Goal: Transaction & Acquisition: Purchase product/service

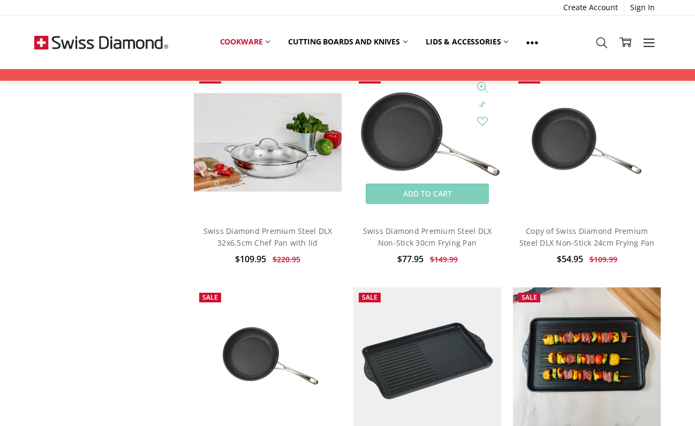
scroll to position [751, 0]
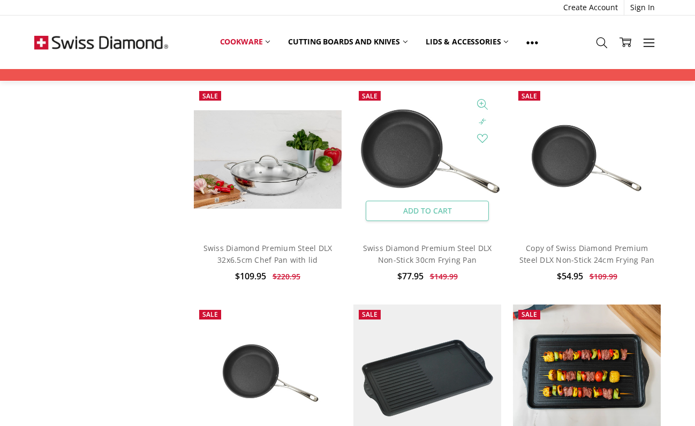
click at [434, 221] on link "Add to Cart" at bounding box center [428, 211] width 124 height 20
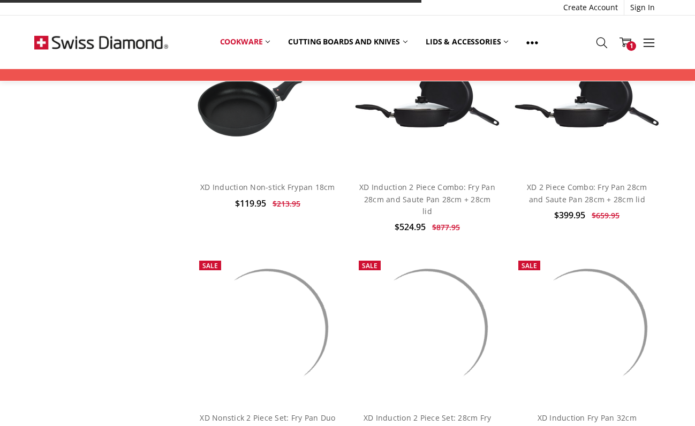
scroll to position [1735, 0]
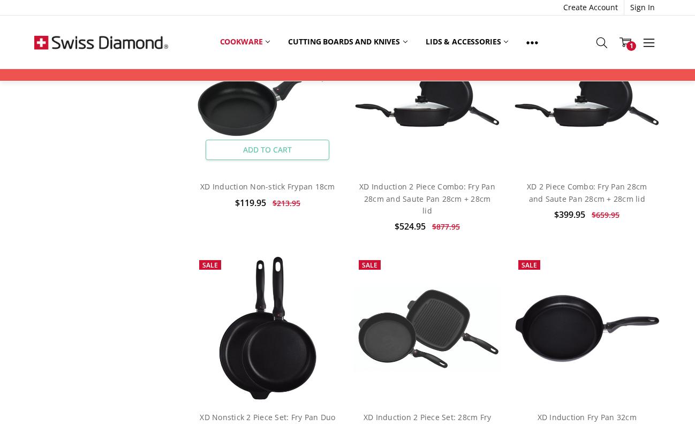
click at [258, 160] on link "Add to Cart" at bounding box center [268, 150] width 124 height 20
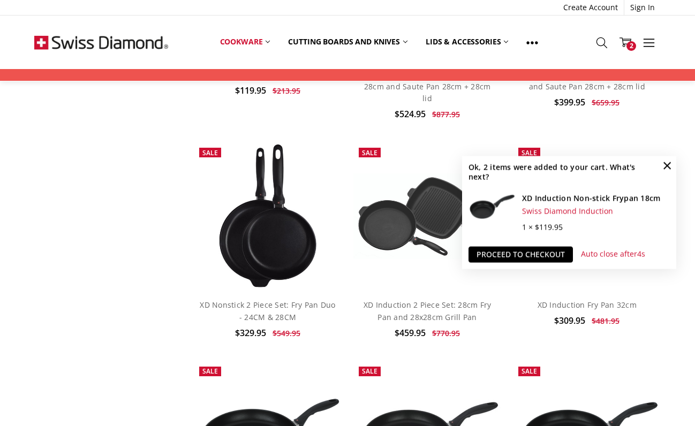
scroll to position [1848, 0]
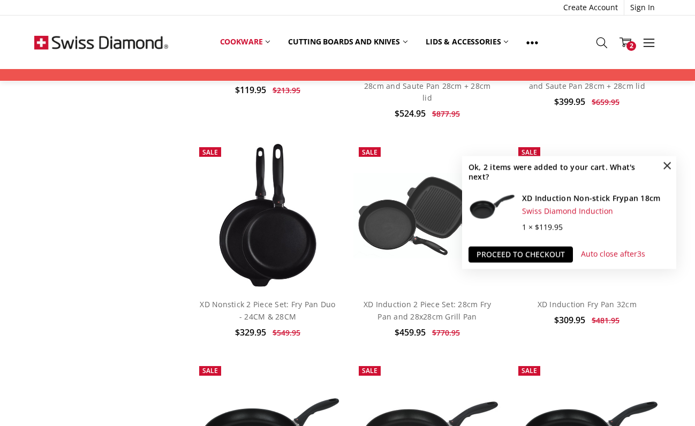
click at [669, 158] on span "×" at bounding box center [667, 165] width 17 height 17
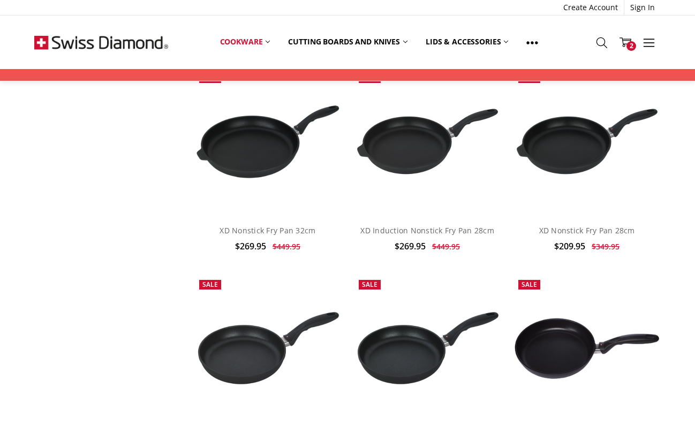
scroll to position [2144, 0]
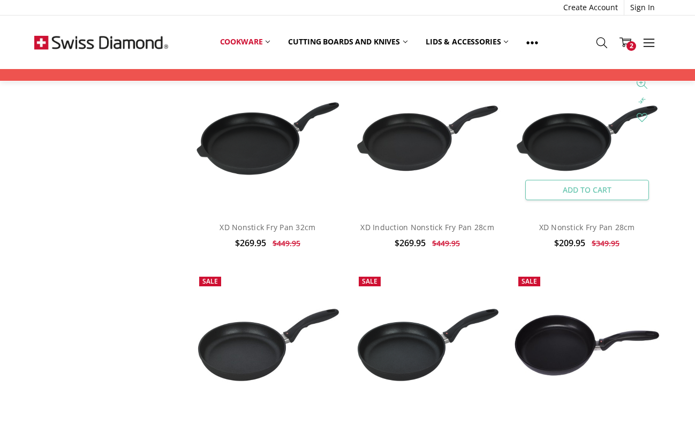
click at [579, 200] on link "Add to Cart" at bounding box center [587, 190] width 124 height 20
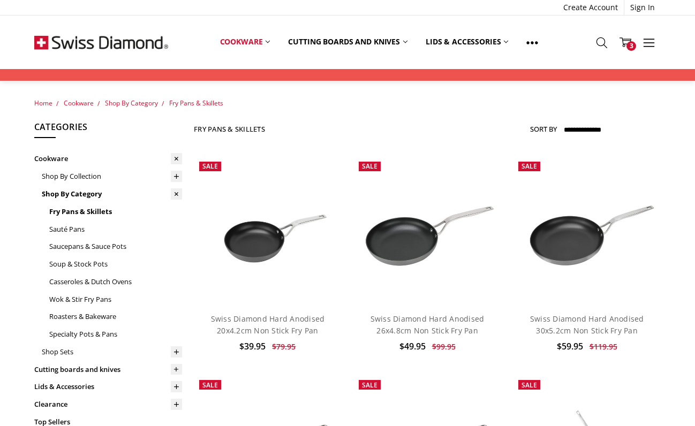
scroll to position [232, 0]
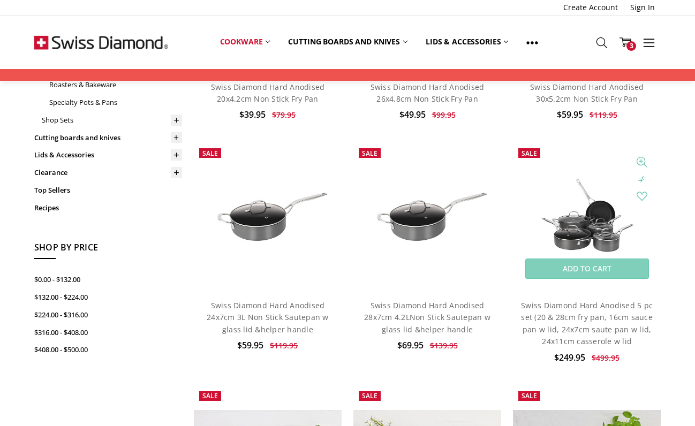
click at [581, 224] on img at bounding box center [587, 217] width 148 height 100
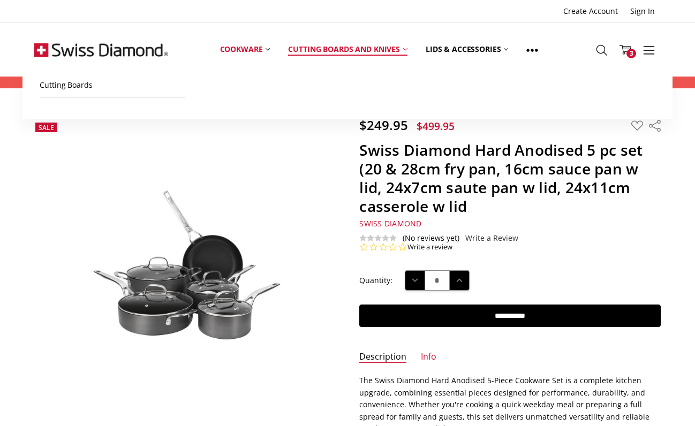
click at [369, 46] on link "Cutting boards and knives" at bounding box center [348, 50] width 138 height 48
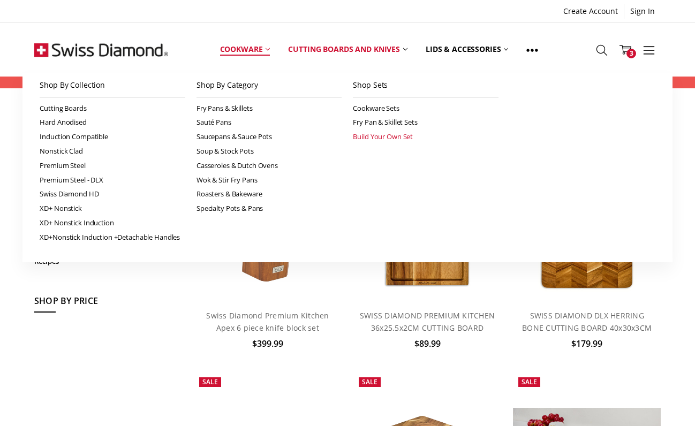
click at [371, 144] on link "Build Your Own Set" at bounding box center [426, 137] width 146 height 14
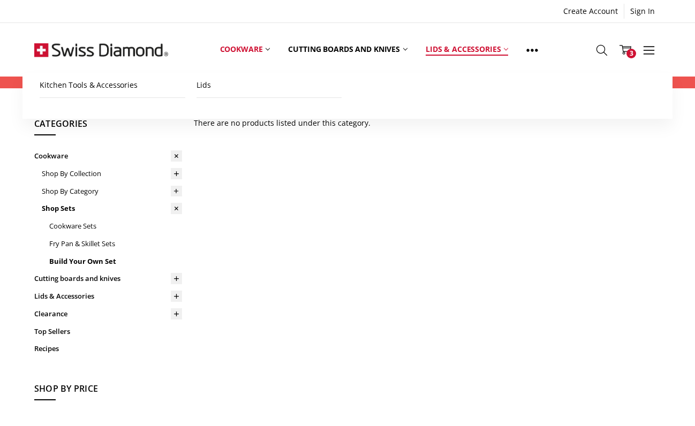
click at [452, 56] on link "Lids & Accessories" at bounding box center [467, 50] width 101 height 48
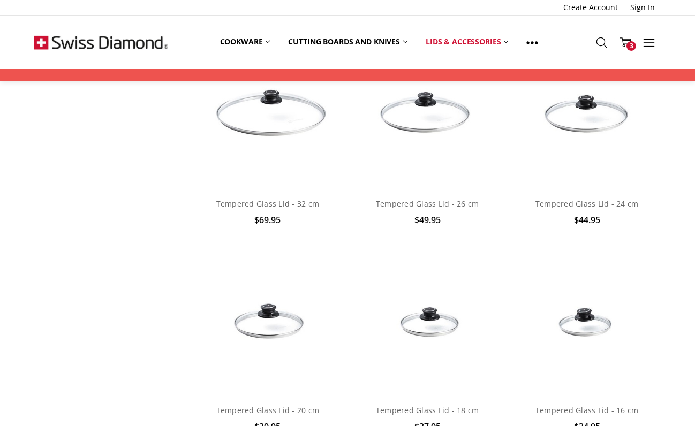
scroll to position [1016, 0]
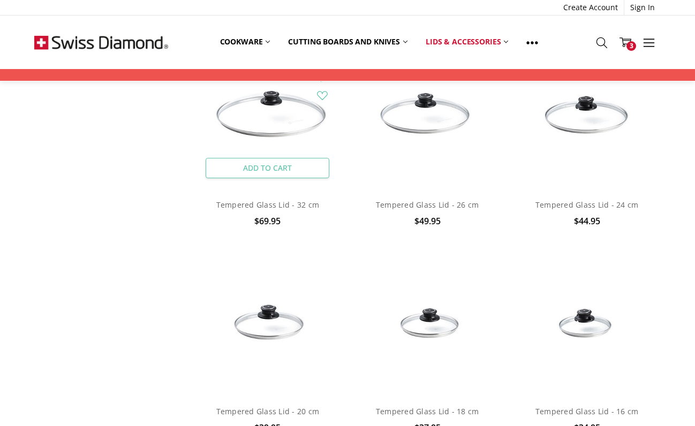
click at [268, 178] on link "Add to Cart" at bounding box center [268, 168] width 124 height 20
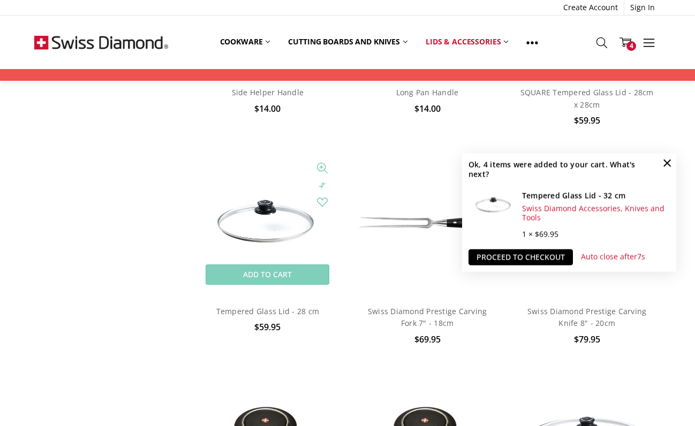
scroll to position [458, 0]
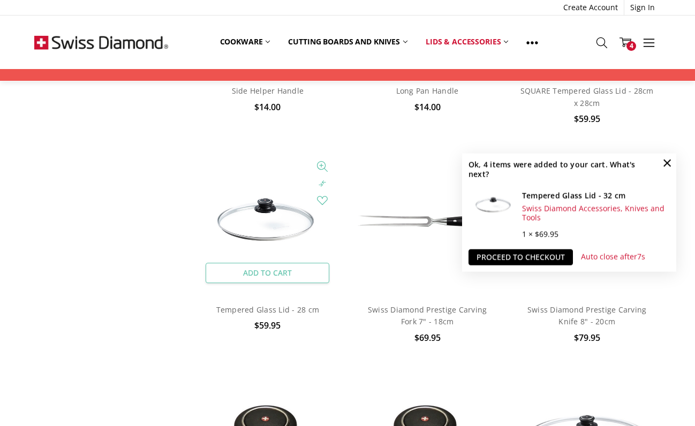
click at [283, 283] on link "Add to Cart" at bounding box center [268, 273] width 124 height 20
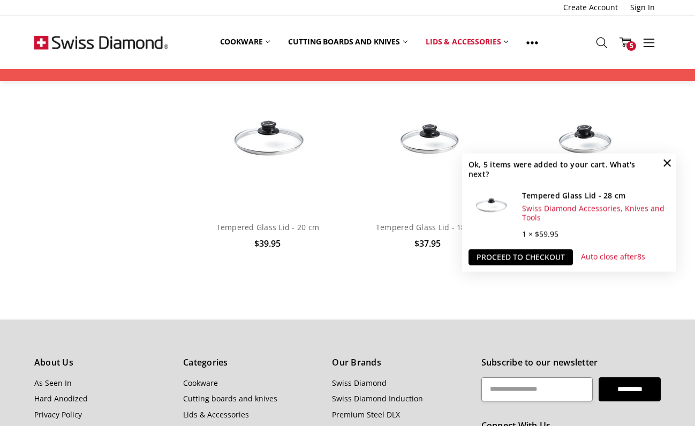
scroll to position [1166, 0]
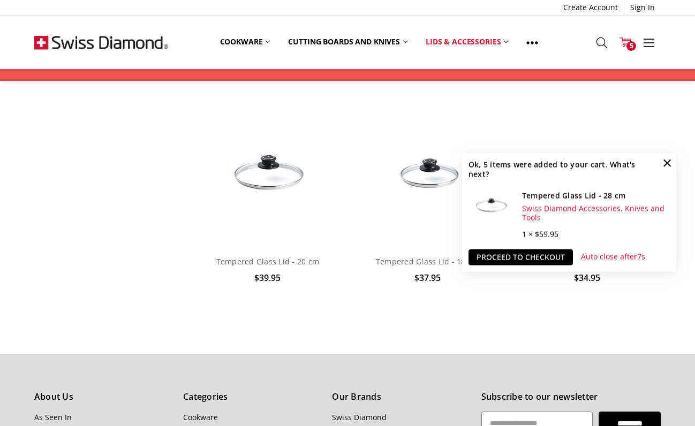
click at [634, 40] on link "Cart 5" at bounding box center [626, 42] width 24 height 27
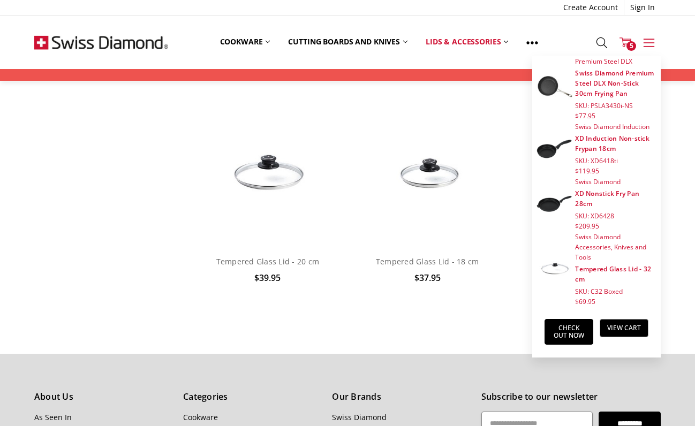
click at [654, 39] on icon at bounding box center [649, 43] width 12 height 12
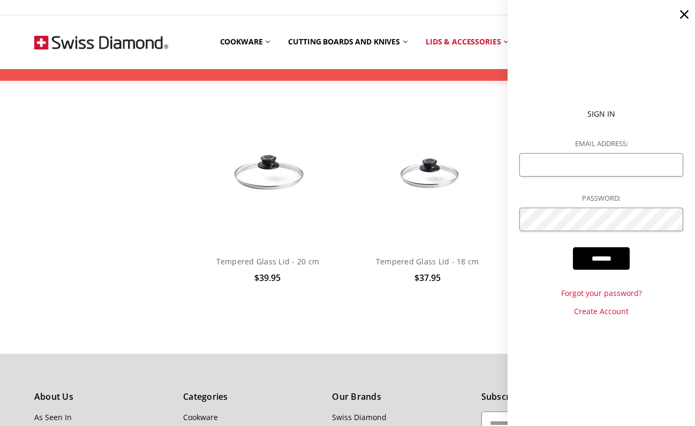
click at [686, 17] on use at bounding box center [684, 14] width 9 height 9
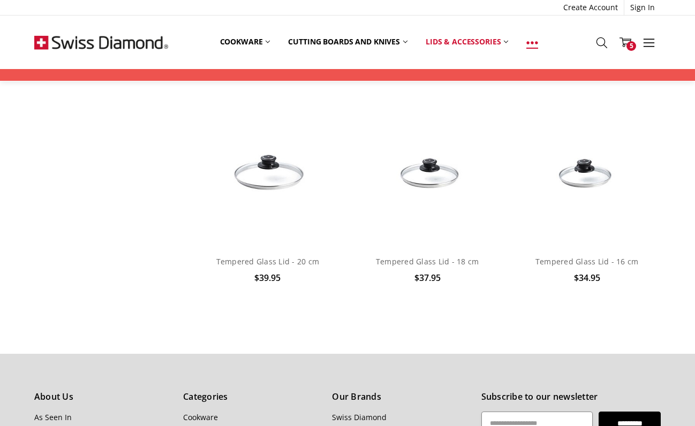
click at [538, 40] on icon at bounding box center [532, 43] width 12 height 12
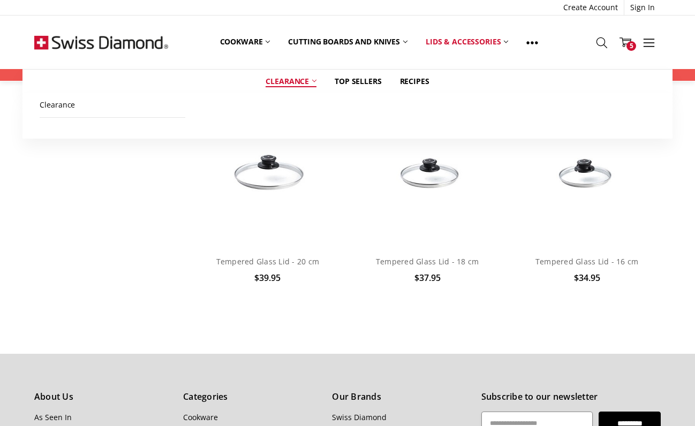
click at [288, 77] on link "Clearance" at bounding box center [290, 82] width 69 height 24
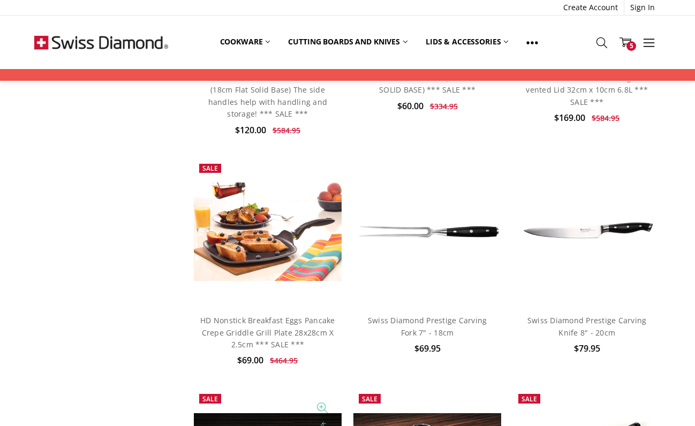
scroll to position [952, 0]
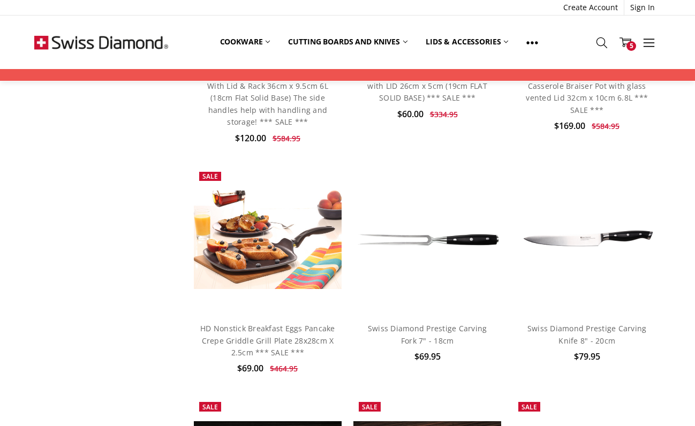
click at [115, 39] on img at bounding box center [101, 43] width 134 height 54
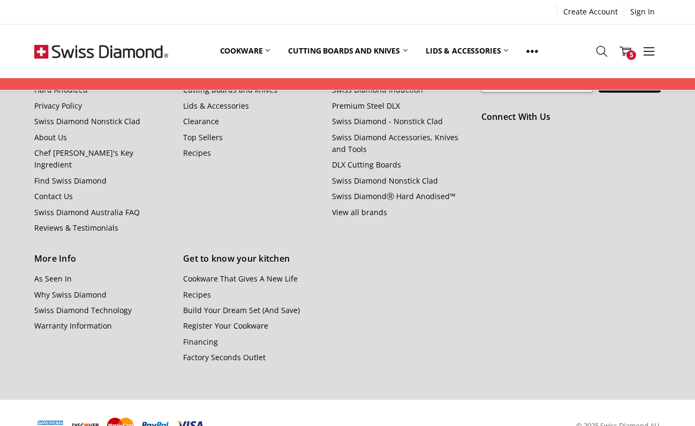
scroll to position [1239, 0]
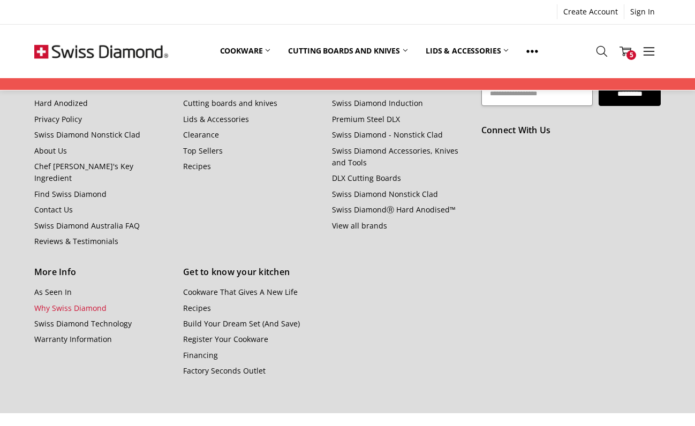
click at [102, 313] on link "Why Swiss Diamond" at bounding box center [70, 308] width 72 height 10
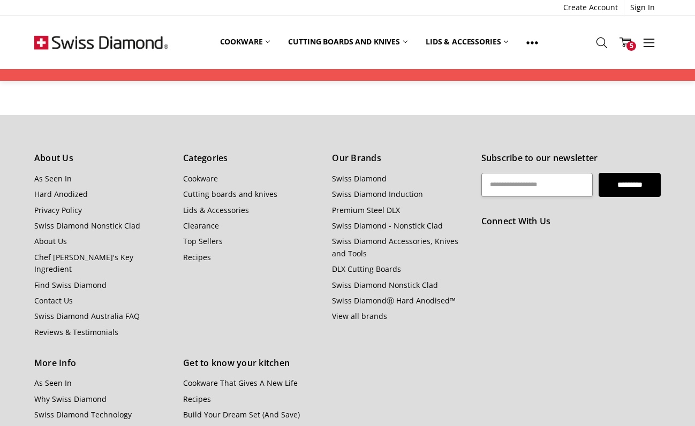
scroll to position [900, 0]
